Goal: Task Accomplishment & Management: Manage account settings

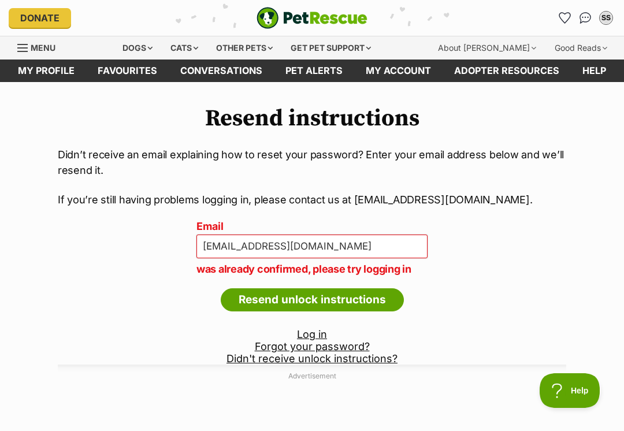
click at [57, 67] on link "My profile" at bounding box center [46, 71] width 80 height 23
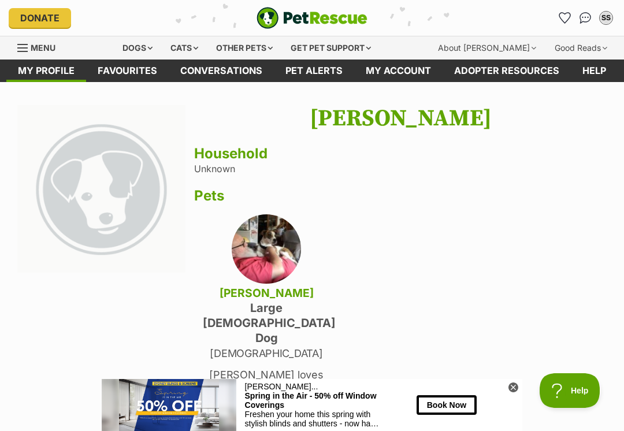
click at [42, 70] on link "My profile" at bounding box center [46, 71] width 80 height 23
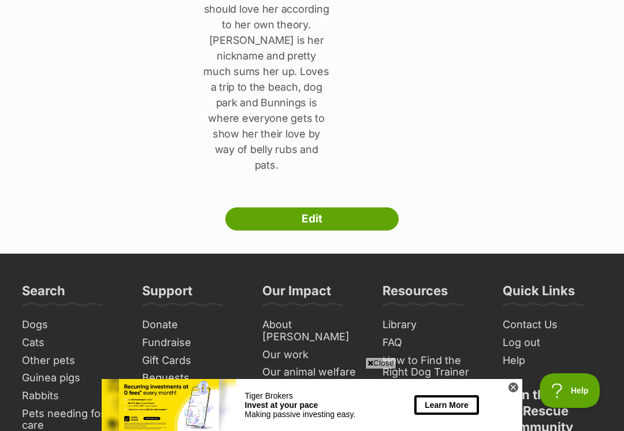
scroll to position [383, 0]
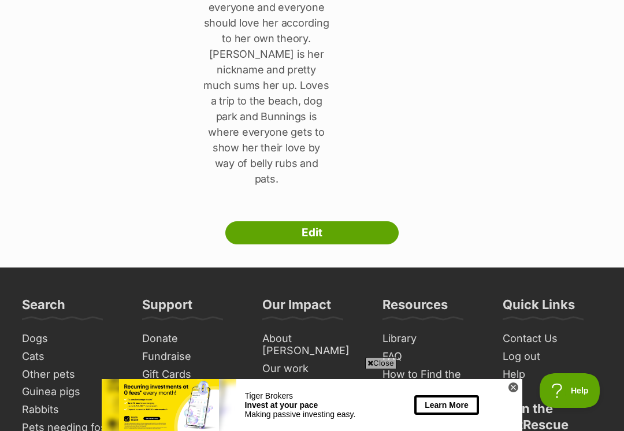
click at [320, 221] on link "Edit" at bounding box center [311, 232] width 173 height 23
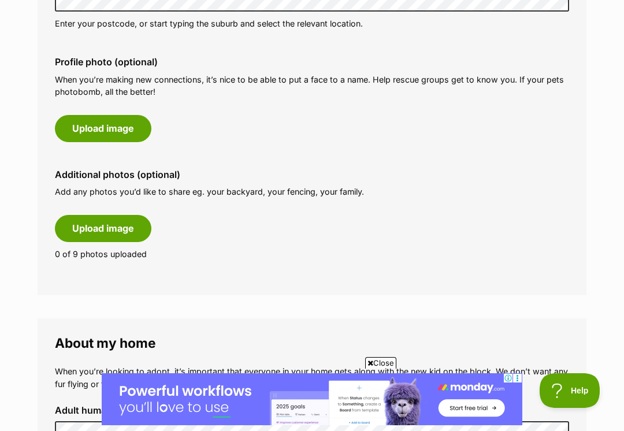
click at [97, 222] on button "Upload image" at bounding box center [103, 228] width 97 height 27
click at [105, 228] on button "Upload image" at bounding box center [103, 228] width 97 height 27
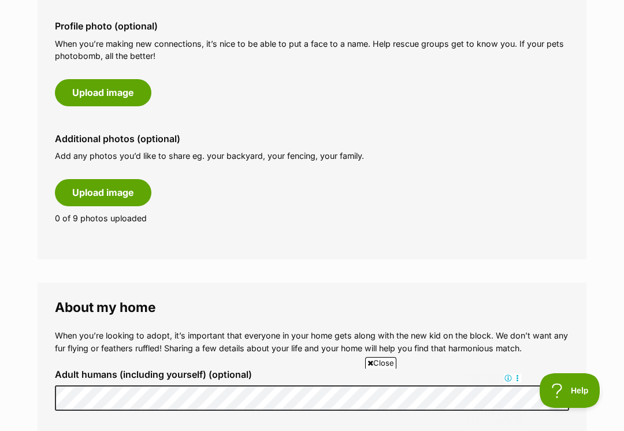
click at [378, 369] on span "Close" at bounding box center [380, 363] width 31 height 12
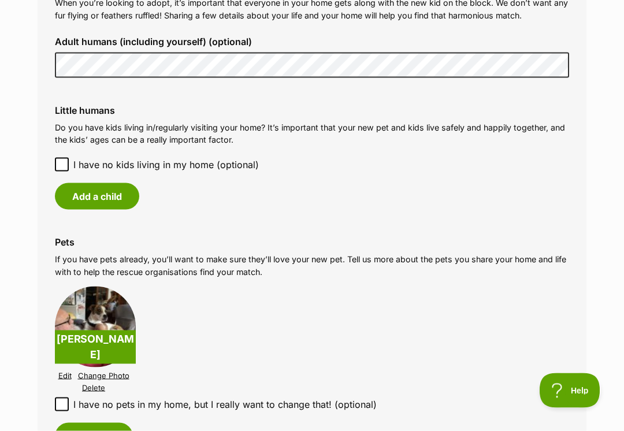
scroll to position [903, 0]
